Goal: Information Seeking & Learning: Learn about a topic

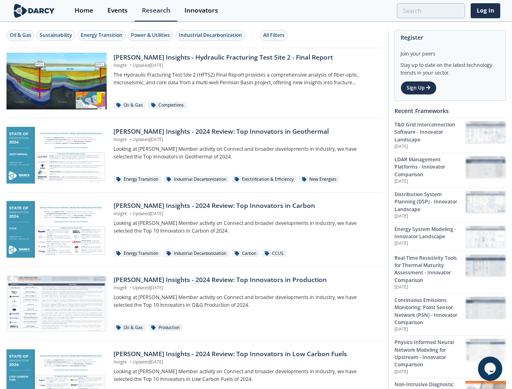
click at [21, 35] on div "Oil & Gas" at bounding box center [20, 35] width 21 height 7
click at [56, 35] on div "Sustainability" at bounding box center [56, 35] width 32 height 7
click at [102, 35] on div "Energy Transition" at bounding box center [102, 35] width 42 height 7
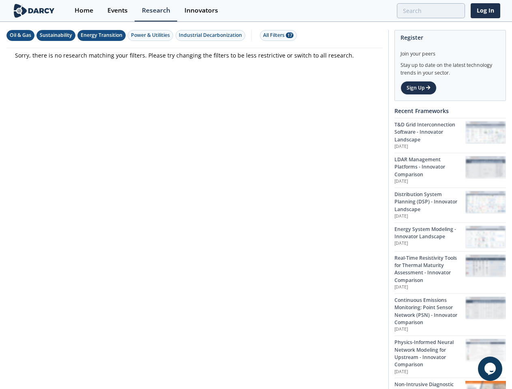
click at [152, 35] on div "Power & Utilities" at bounding box center [150, 35] width 39 height 7
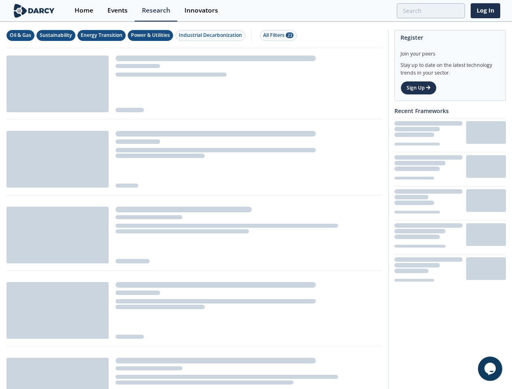
click at [212, 35] on div "Industrial Decarbonization" at bounding box center [210, 35] width 63 height 7
